Goal: Task Accomplishment & Management: Use online tool/utility

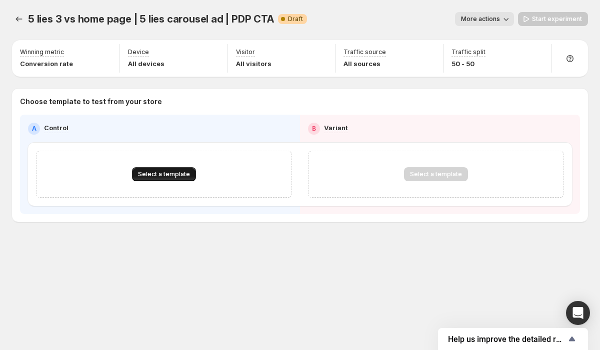
click at [167, 170] on button "Select a template" at bounding box center [164, 174] width 64 height 14
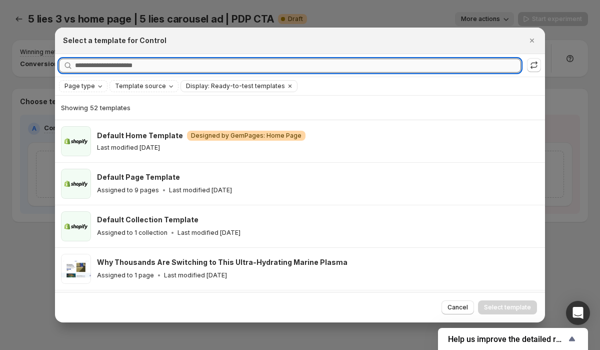
click at [155, 65] on input "Searching all templates" at bounding box center [298, 66] width 446 height 14
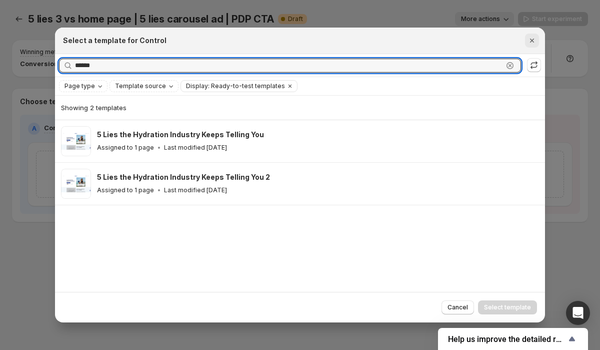
type input "******"
click at [537, 39] on icon "Close" at bounding box center [532, 41] width 10 height 10
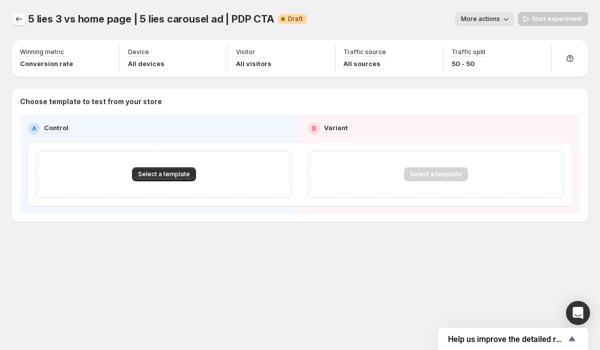
click at [18, 19] on icon "Experiments" at bounding box center [19, 19] width 7 height 5
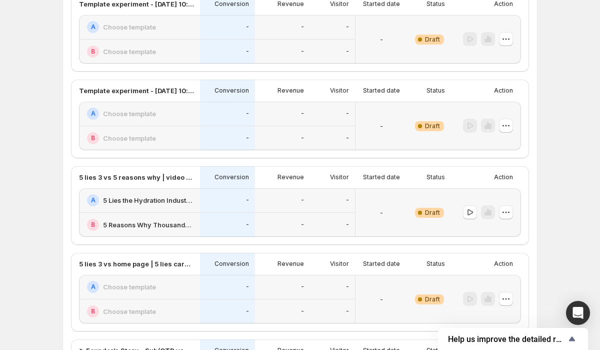
scroll to position [456, 0]
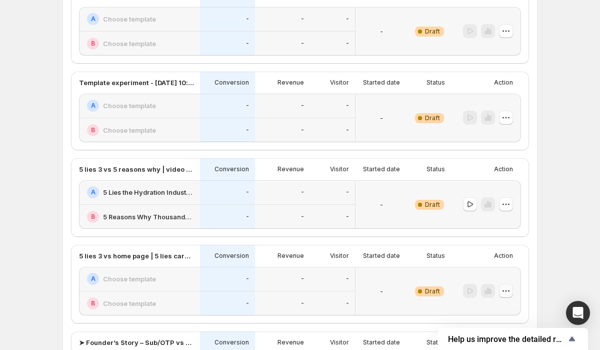
click at [506, 291] on icon "button" at bounding box center [507, 291] width 2 height 2
click at [499, 217] on span "Edit" at bounding box center [494, 219] width 11 height 8
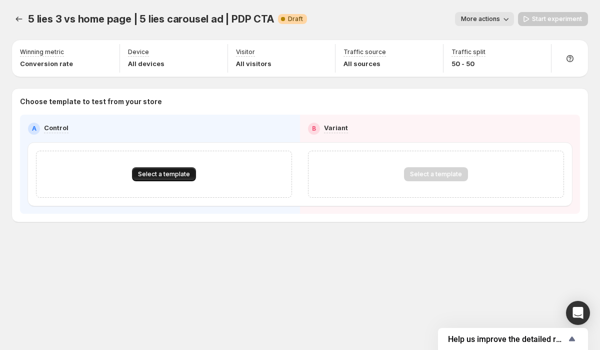
click at [185, 173] on span "Select a template" at bounding box center [164, 174] width 52 height 8
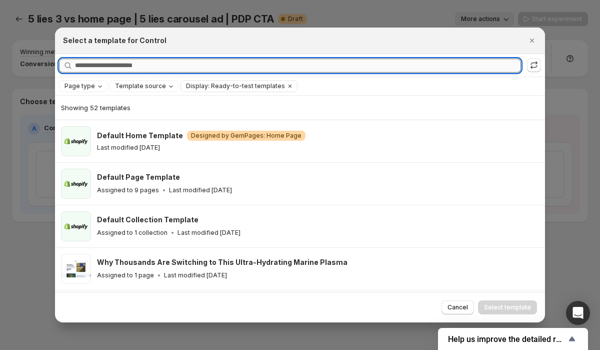
click at [149, 67] on input "Searching all templates" at bounding box center [298, 66] width 446 height 14
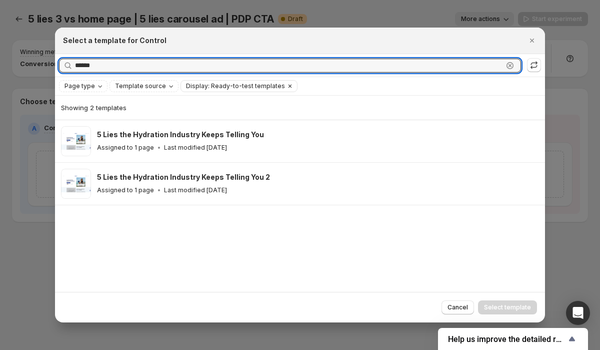
type input "******"
click at [286, 87] on icon "Clear" at bounding box center [290, 86] width 8 height 8
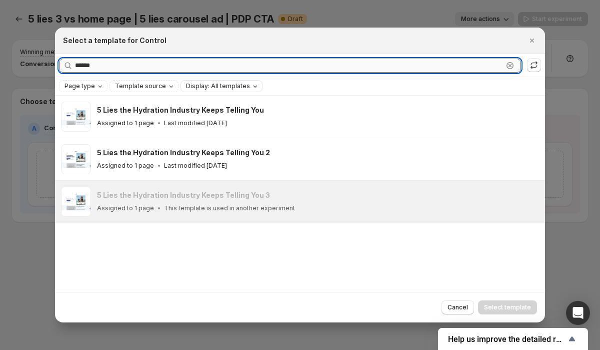
click at [113, 67] on input "******" at bounding box center [289, 66] width 428 height 14
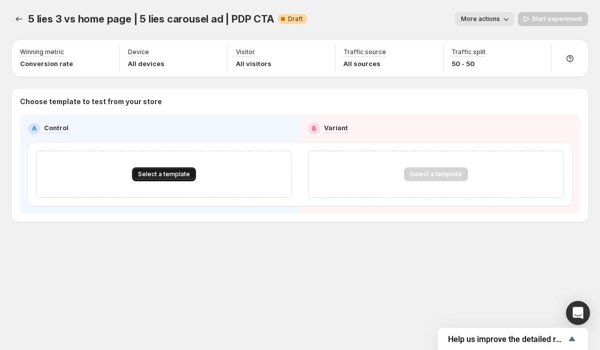
click at [179, 171] on span "Select a template" at bounding box center [164, 174] width 52 height 8
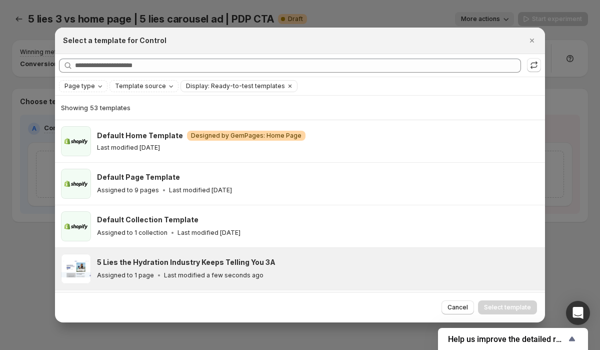
click at [262, 258] on h3 "5 Lies the Hydration Industry Keeps Telling You 3A" at bounding box center [186, 262] width 179 height 10
click at [510, 308] on span "Select template" at bounding box center [507, 307] width 47 height 8
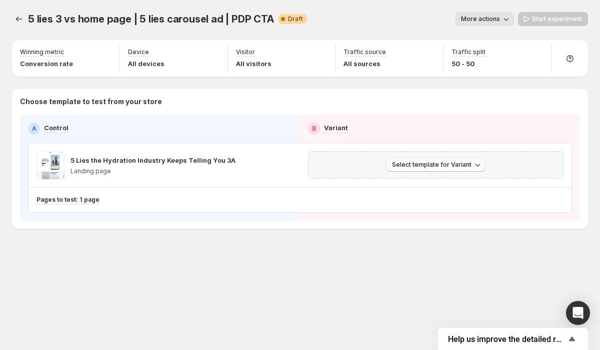
click at [418, 167] on span "Select template for Variant" at bounding box center [432, 165] width 80 height 8
click at [437, 189] on span "Select an existing template" at bounding box center [429, 186] width 85 height 8
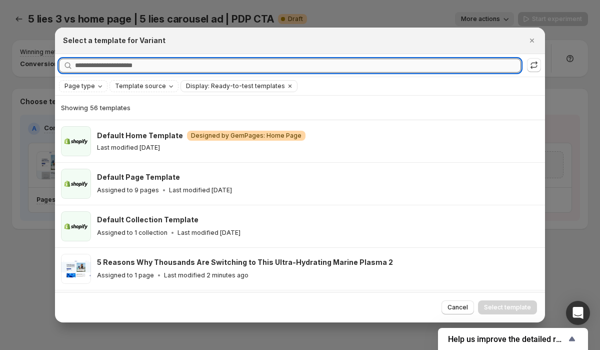
click at [125, 66] on input "Searching all templates" at bounding box center [298, 66] width 446 height 14
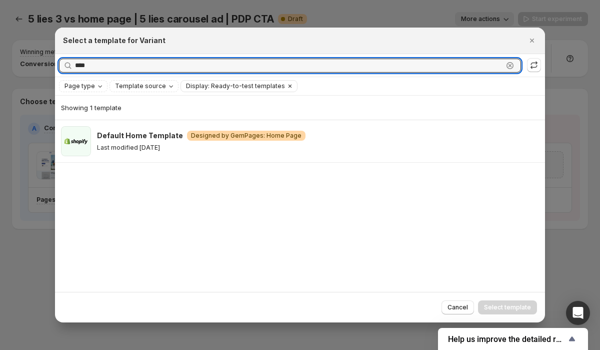
type input "****"
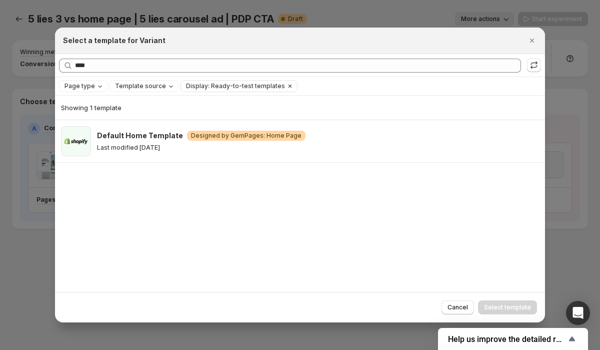
click at [289, 86] on icon "Clear" at bounding box center [290, 86] width 3 height 3
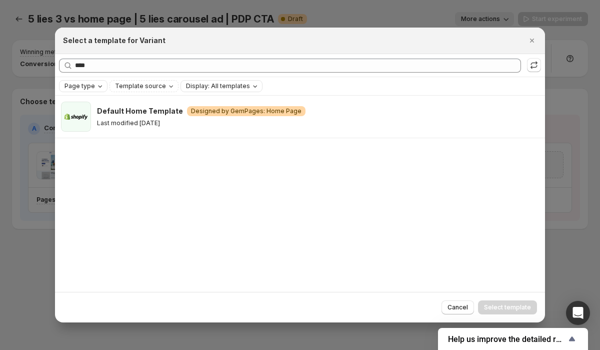
click at [101, 87] on icon "Page type" at bounding box center [100, 86] width 8 height 8
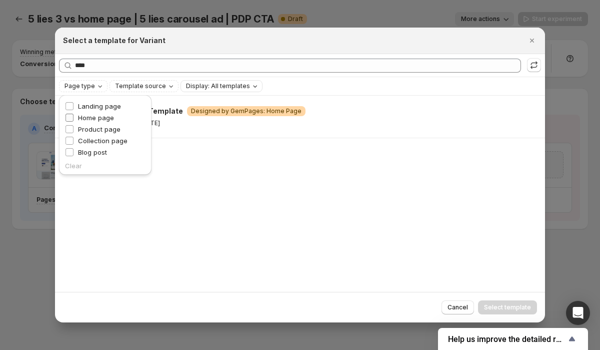
click at [100, 117] on span "Home page" at bounding box center [96, 118] width 36 height 8
click at [161, 183] on div "Default Home Template Warning Designed by GemPages: Home Page Last modified [DA…" at bounding box center [300, 194] width 490 height 196
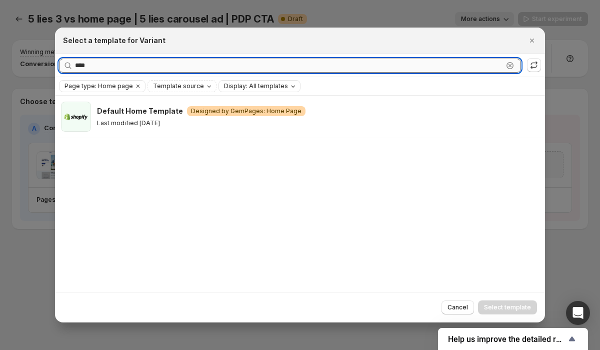
click at [482, 71] on input "****" at bounding box center [289, 66] width 428 height 14
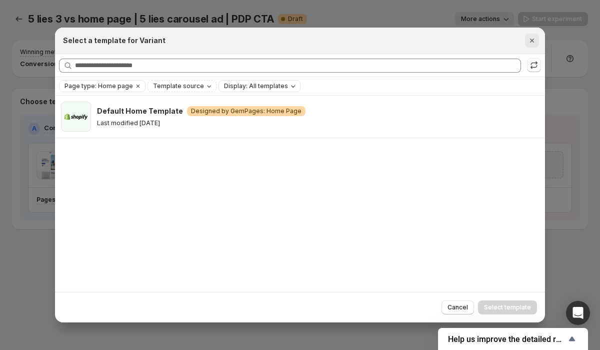
click at [535, 43] on icon "Close" at bounding box center [532, 41] width 10 height 10
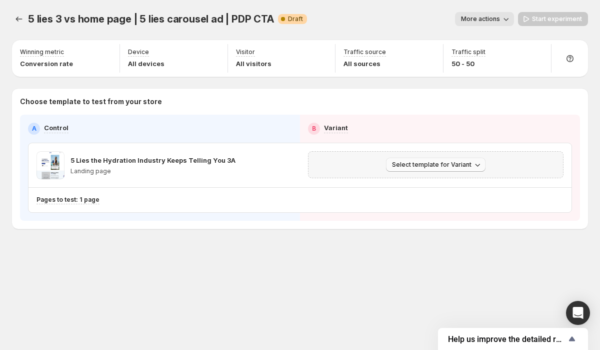
click at [421, 162] on span "Select template for Variant" at bounding box center [432, 165] width 80 height 8
click at [472, 187] on span "Select an existing template" at bounding box center [438, 186] width 102 height 10
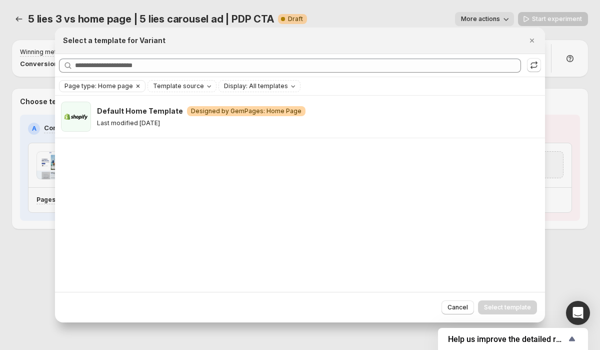
click at [140, 83] on div "Page type: Home page" at bounding box center [103, 86] width 86 height 11
click at [137, 86] on icon "Clear" at bounding box center [138, 86] width 8 height 8
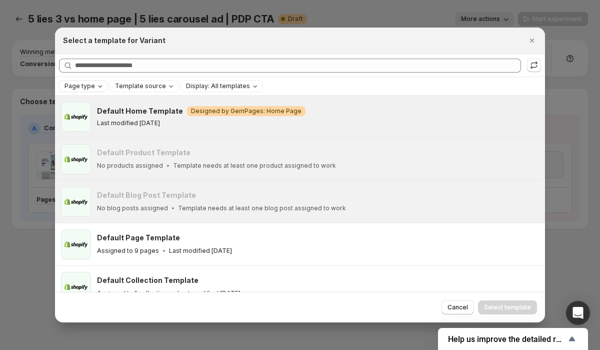
click at [246, 123] on div "Last modified [DATE]" at bounding box center [316, 123] width 439 height 8
click at [497, 308] on span "Select template" at bounding box center [507, 307] width 47 height 8
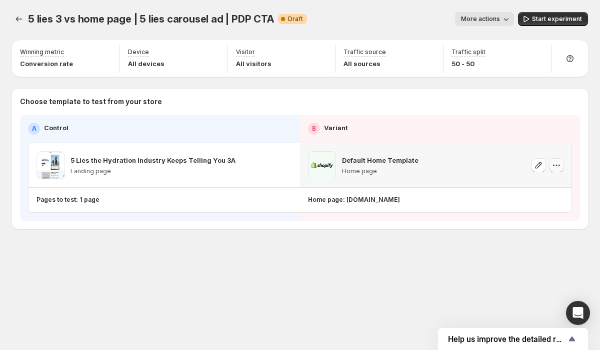
click at [559, 168] on icon "button" at bounding box center [557, 165] width 10 height 10
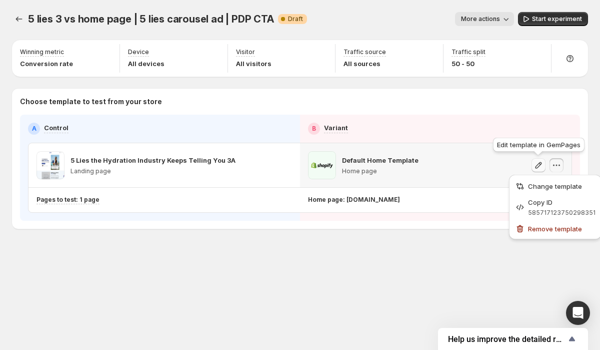
click at [539, 163] on icon "button" at bounding box center [539, 165] width 7 height 7
click at [540, 165] on icon "button" at bounding box center [539, 165] width 7 height 7
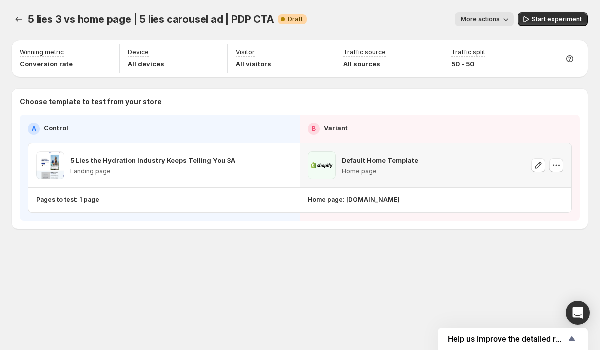
click at [557, 166] on icon "button" at bounding box center [557, 165] width 10 height 10
click at [558, 167] on icon "button" at bounding box center [557, 165] width 10 height 10
click at [401, 159] on p "Default Home Template" at bounding box center [380, 160] width 77 height 10
click at [557, 166] on icon "button" at bounding box center [557, 165] width 10 height 10
click at [563, 191] on button "Change template" at bounding box center [555, 186] width 87 height 16
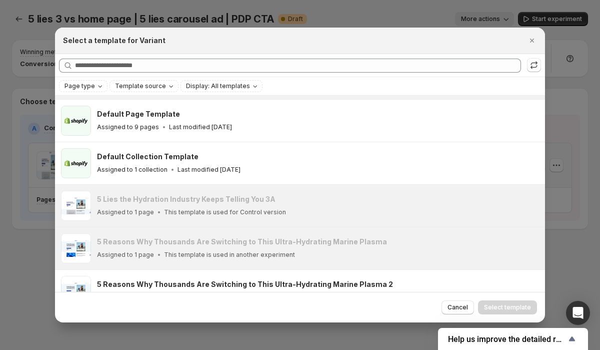
scroll to position [82, 0]
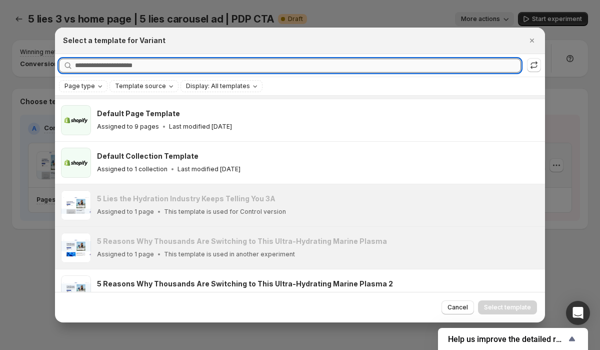
click at [174, 63] on input "Searching all templates" at bounding box center [298, 66] width 446 height 14
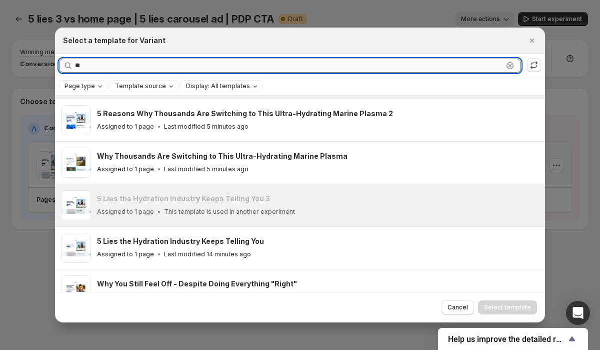
scroll to position [0, 0]
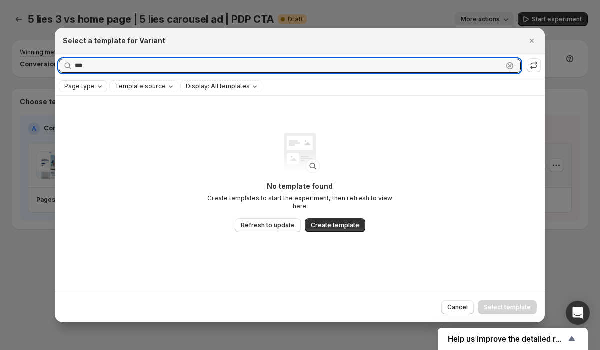
type input "***"
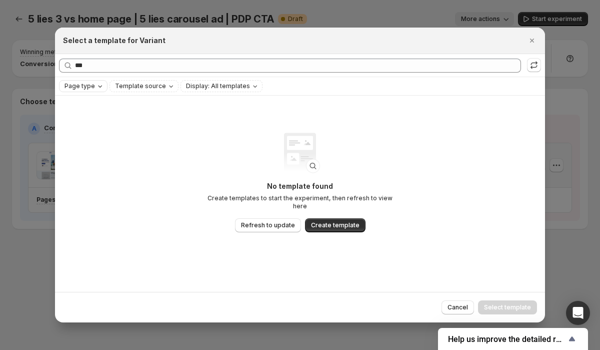
click at [99, 89] on icon "Page type" at bounding box center [100, 86] width 8 height 8
click at [99, 117] on span "Home page" at bounding box center [96, 118] width 36 height 8
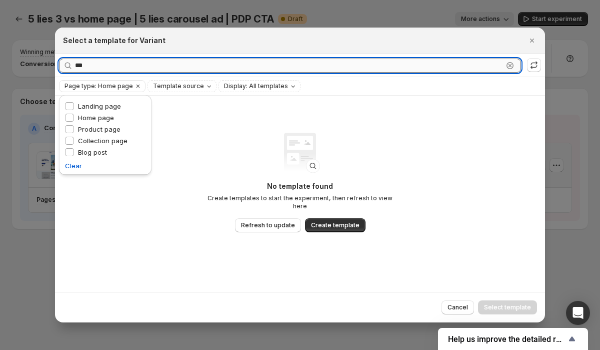
click at [426, 69] on input "***" at bounding box center [289, 66] width 428 height 14
click at [512, 66] on icon ":re:" at bounding box center [510, 66] width 10 height 10
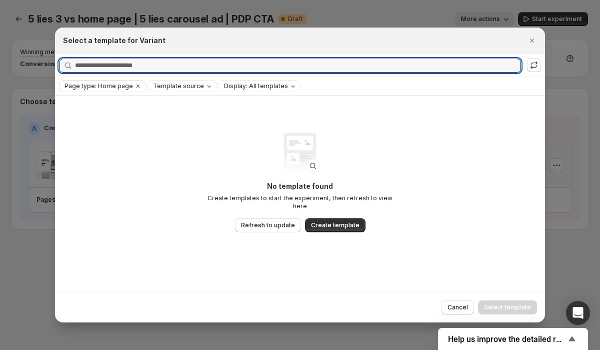
click at [190, 97] on div "No template found Create templates to start the experiment, then refresh to vie…" at bounding box center [300, 194] width 490 height 196
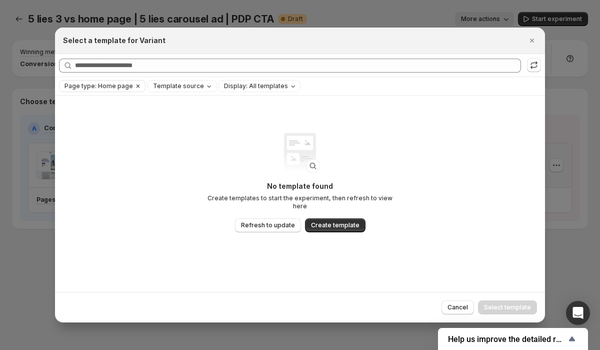
click at [137, 87] on icon "Clear" at bounding box center [138, 86] width 3 height 3
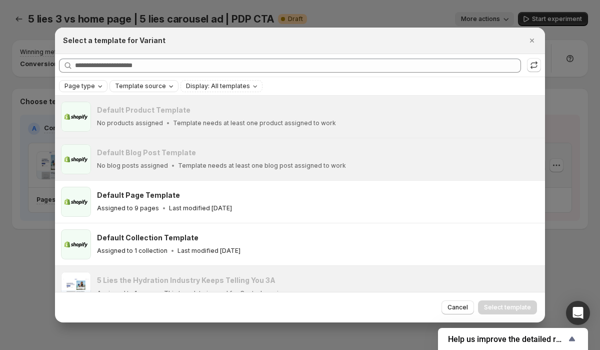
click at [147, 87] on span "Template source" at bounding box center [140, 86] width 51 height 8
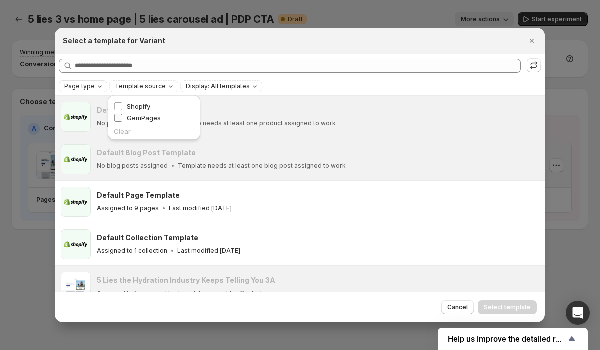
click at [141, 116] on span "GemPages" at bounding box center [144, 118] width 34 height 8
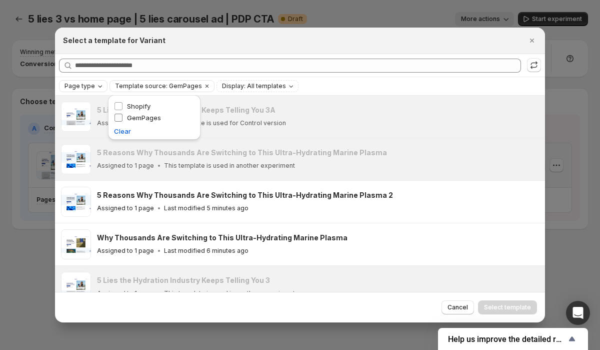
click at [141, 116] on span "GemPages" at bounding box center [144, 118] width 34 height 8
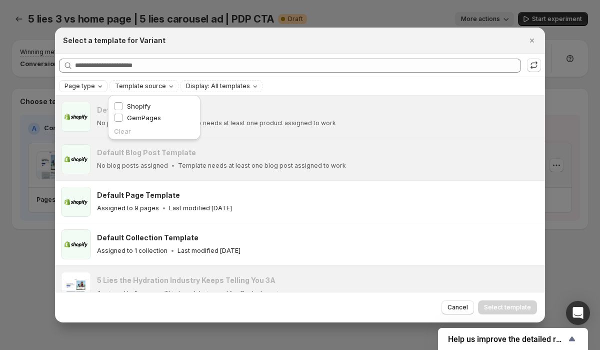
click at [93, 90] on div "Page type" at bounding box center [85, 86] width 42 height 10
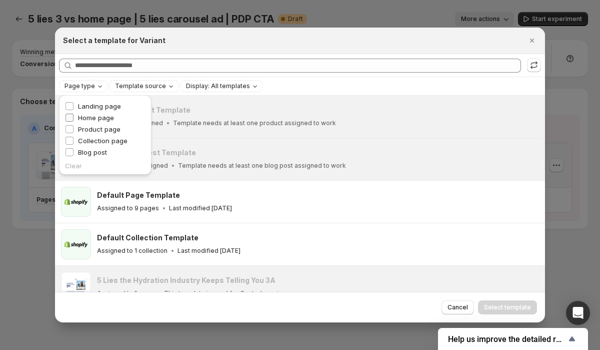
click at [101, 116] on span "Home page" at bounding box center [96, 118] width 36 height 8
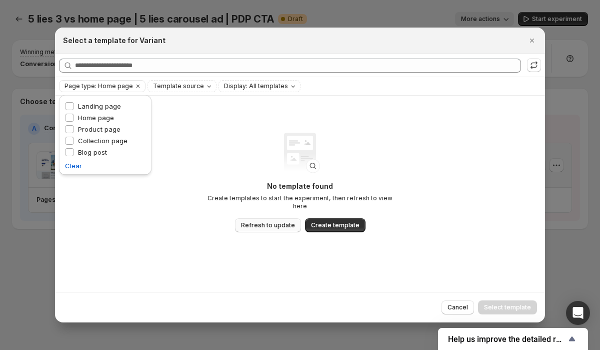
click at [281, 221] on span "Refresh to update" at bounding box center [268, 225] width 54 height 8
click at [289, 85] on icon "Display: All templates" at bounding box center [293, 86] width 8 height 8
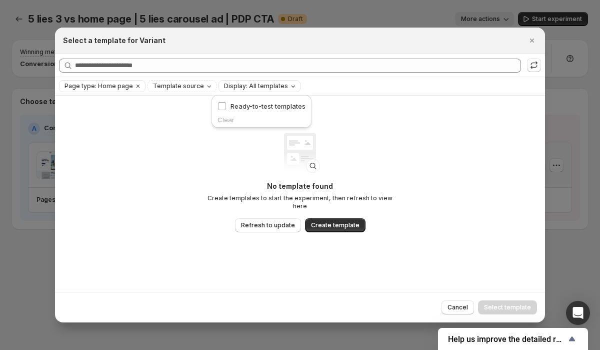
click at [289, 85] on icon "Display: All templates" at bounding box center [293, 86] width 8 height 8
click at [173, 85] on span "Template source" at bounding box center [178, 86] width 51 height 8
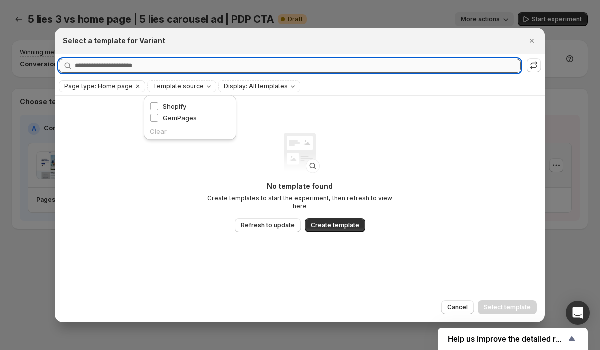
click at [148, 66] on input "Searching all templates" at bounding box center [298, 66] width 446 height 14
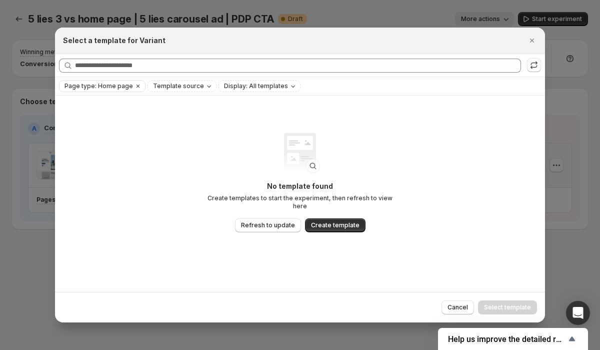
click at [520, 36] on div "Select a template for Variant" at bounding box center [300, 41] width 474 height 10
click at [531, 37] on icon "Close" at bounding box center [532, 41] width 10 height 10
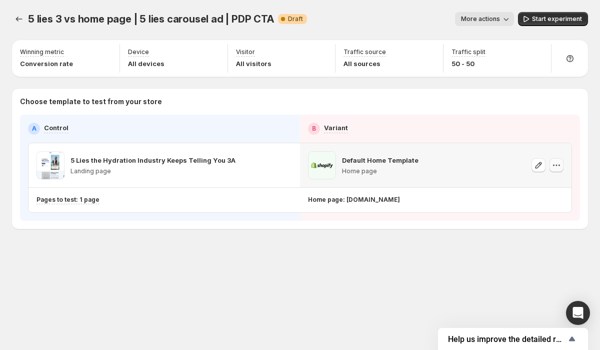
click at [559, 164] on icon "button" at bounding box center [557, 165] width 10 height 10
click at [573, 229] on span "Remove template" at bounding box center [555, 229] width 54 height 8
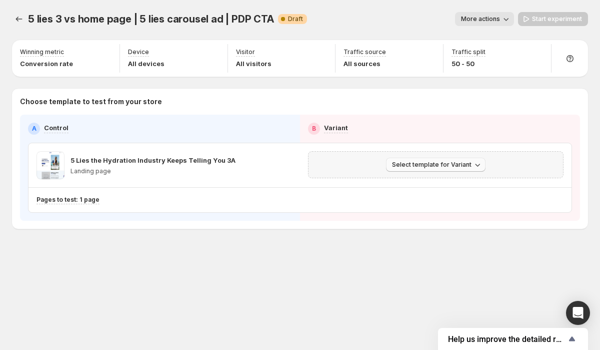
click at [463, 164] on span "Select template for Variant" at bounding box center [432, 165] width 80 height 8
click at [444, 183] on span "Select an existing template" at bounding box center [429, 186] width 85 height 8
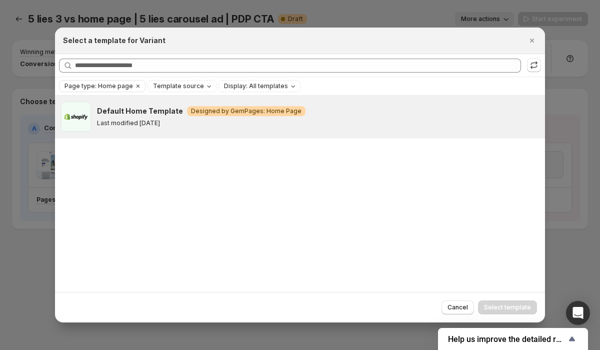
click at [206, 126] on div "Last modified [DATE]" at bounding box center [316, 123] width 439 height 8
click at [515, 309] on span "Select template" at bounding box center [507, 307] width 47 height 8
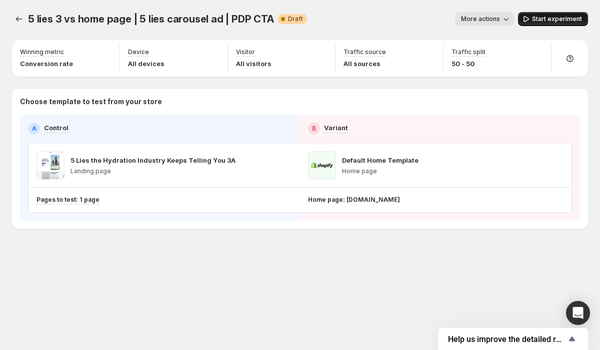
click at [548, 18] on span "Start experiment" at bounding box center [557, 19] width 50 height 8
click at [15, 21] on icon "Experiments" at bounding box center [19, 19] width 10 height 10
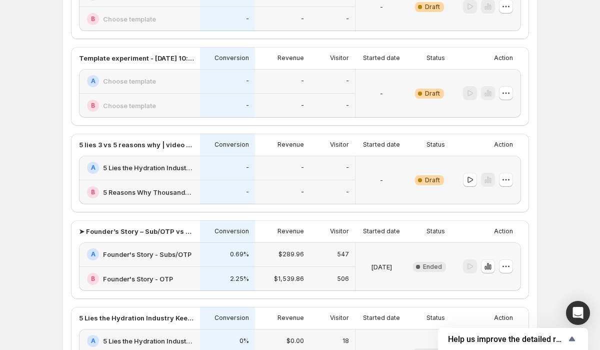
scroll to position [613, 0]
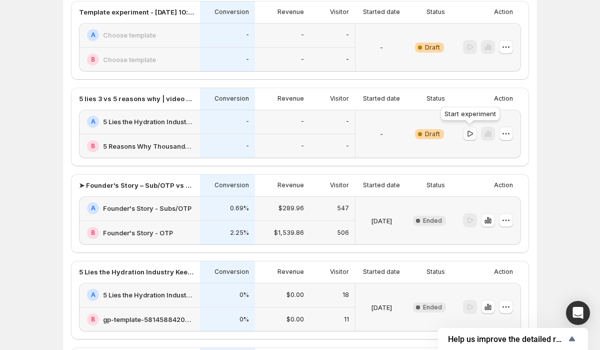
click at [471, 133] on icon "button" at bounding box center [470, 134] width 10 height 10
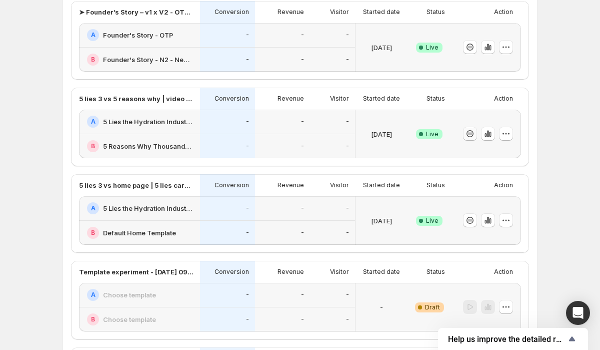
drag, startPoint x: 66, startPoint y: 123, endPoint x: 89, endPoint y: 122, distance: 23.0
click at [66, 123] on div "➤ Listicle Why Thousands-> PDP – Sub/OTP vs OTP Only Conversion Revenue Visitor…" at bounding box center [300, 343] width 474 height 1047
